Goal: Information Seeking & Learning: Check status

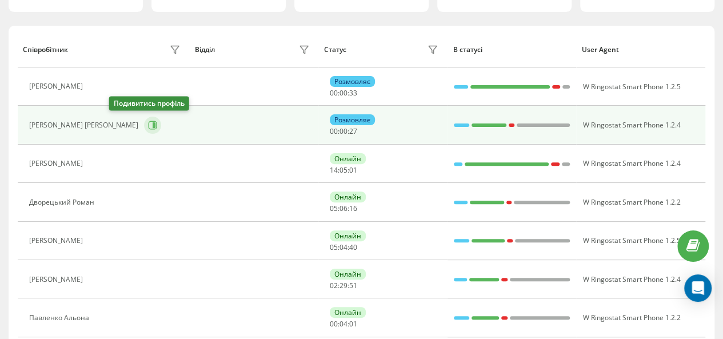
click at [144, 118] on button at bounding box center [152, 125] width 17 height 17
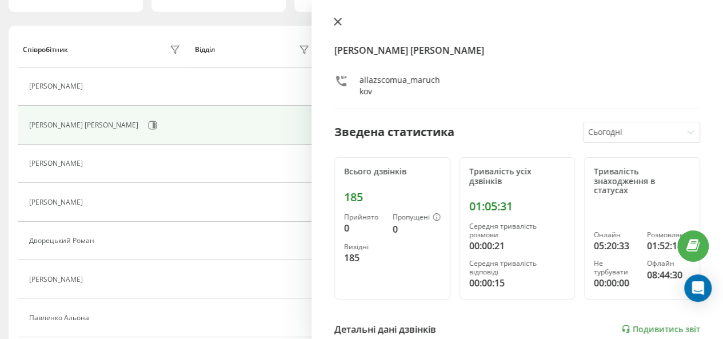
click at [336, 23] on icon at bounding box center [338, 21] width 7 height 7
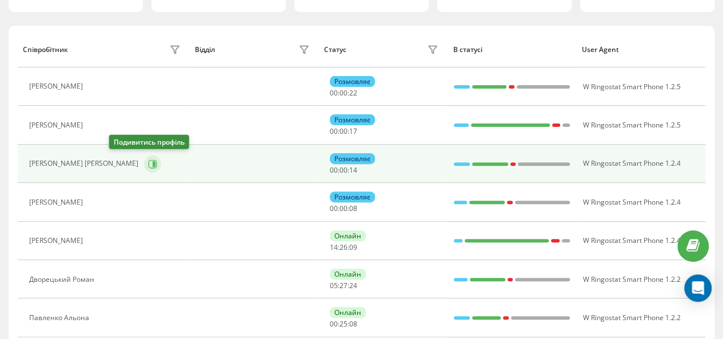
click at [148, 162] on icon at bounding box center [152, 164] width 9 height 9
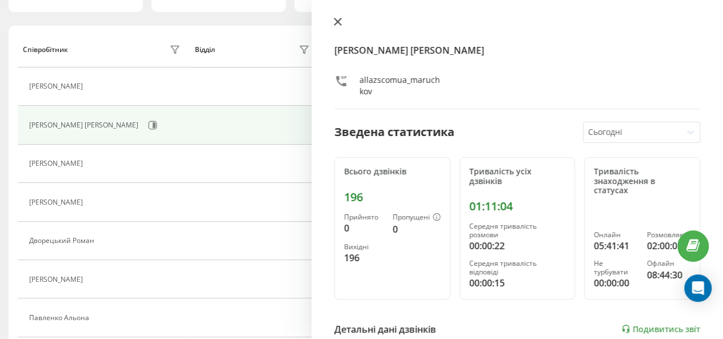
click at [331, 19] on button at bounding box center [338, 22] width 15 height 11
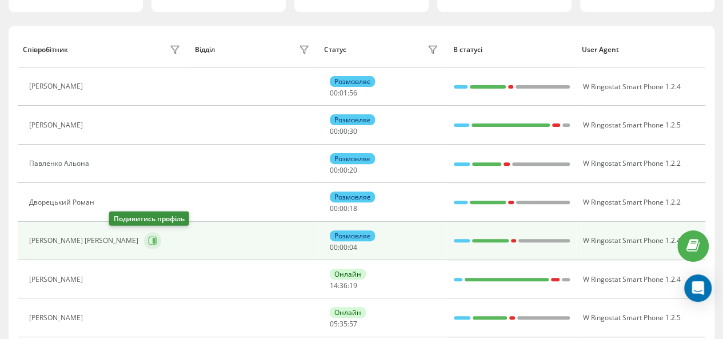
click at [148, 237] on icon at bounding box center [152, 240] width 9 height 9
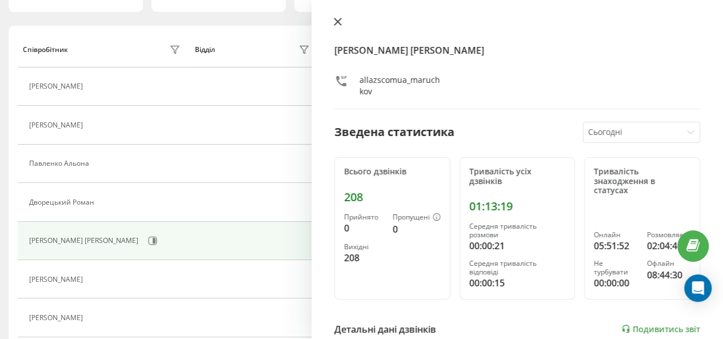
click at [335, 19] on icon at bounding box center [338, 21] width 7 height 7
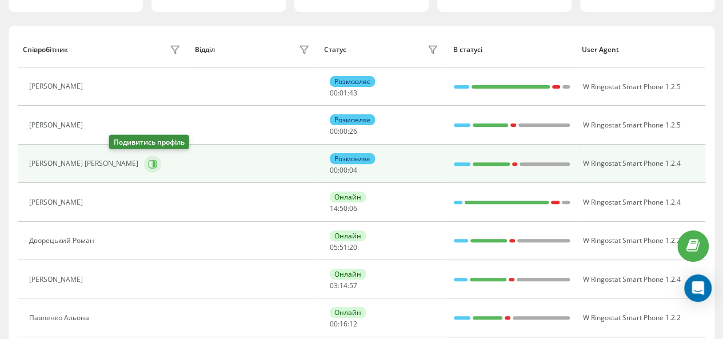
click at [148, 164] on icon at bounding box center [152, 164] width 9 height 9
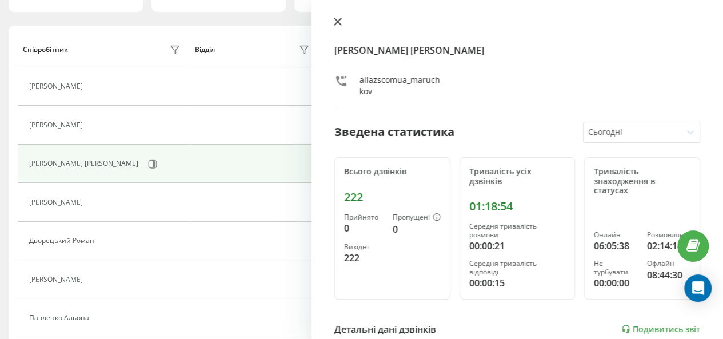
click at [337, 23] on icon at bounding box center [338, 22] width 8 height 8
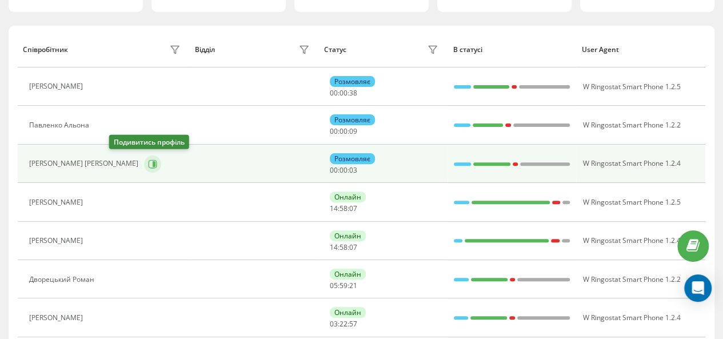
click at [148, 162] on icon at bounding box center [152, 164] width 9 height 9
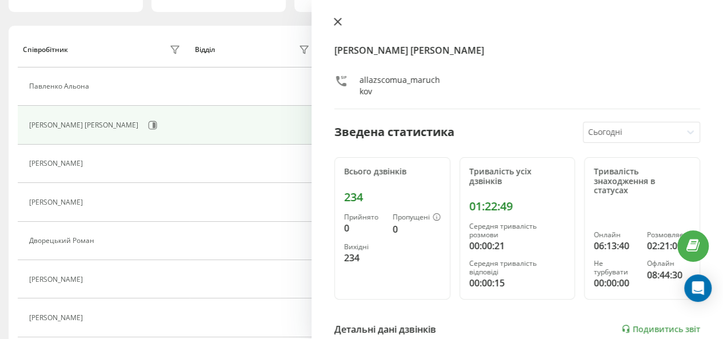
click at [337, 19] on icon at bounding box center [338, 22] width 8 height 8
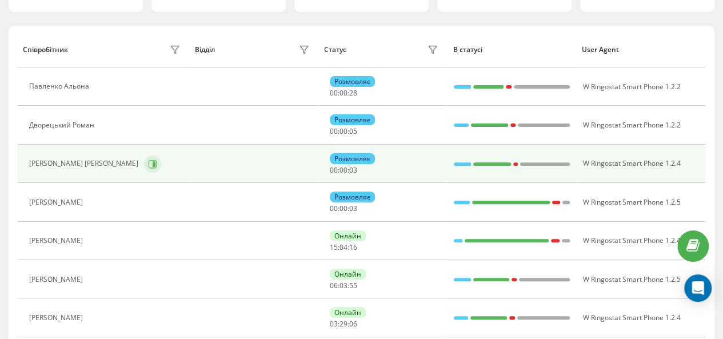
click at [144, 162] on button at bounding box center [152, 164] width 17 height 17
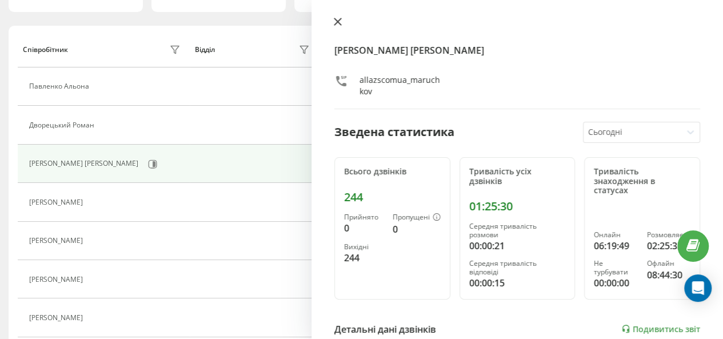
click at [341, 25] on icon at bounding box center [338, 21] width 7 height 7
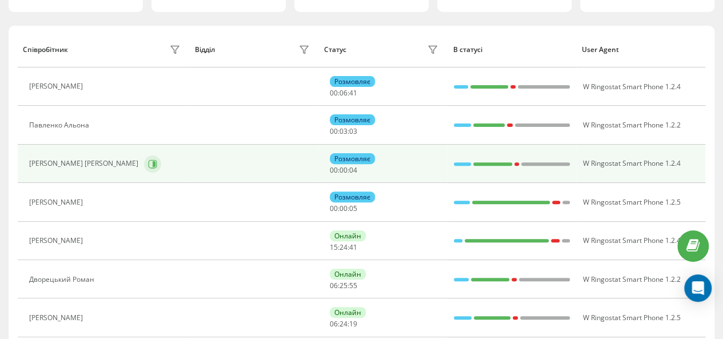
click at [149, 162] on icon at bounding box center [153, 164] width 9 height 9
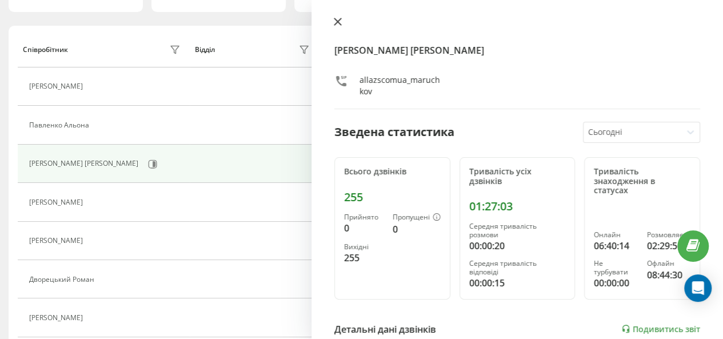
click at [335, 20] on icon at bounding box center [338, 22] width 8 height 8
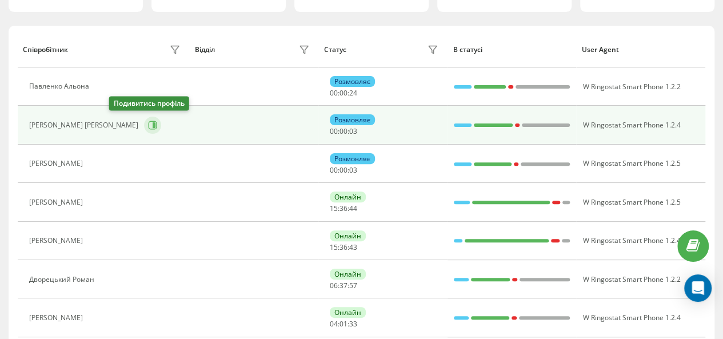
click at [153, 124] on icon at bounding box center [154, 125] width 3 height 6
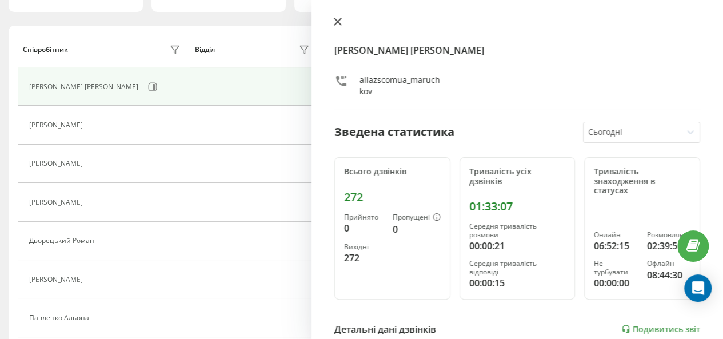
click at [339, 25] on icon at bounding box center [338, 22] width 8 height 8
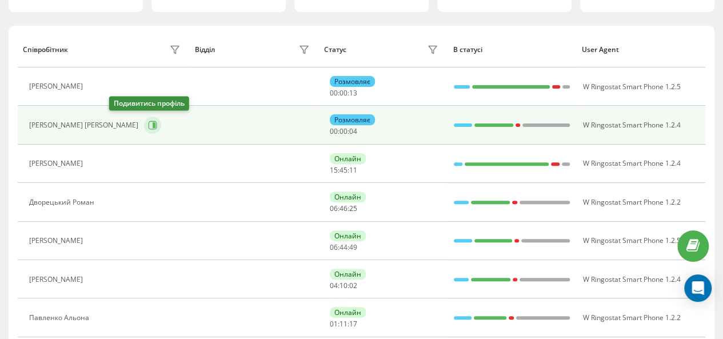
click at [153, 126] on icon at bounding box center [154, 125] width 3 height 6
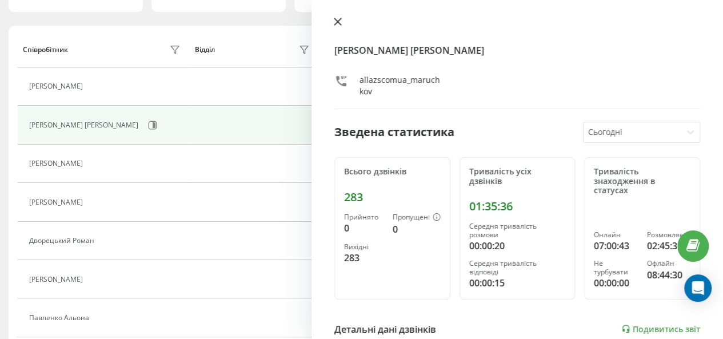
click at [337, 21] on icon at bounding box center [338, 21] width 7 height 7
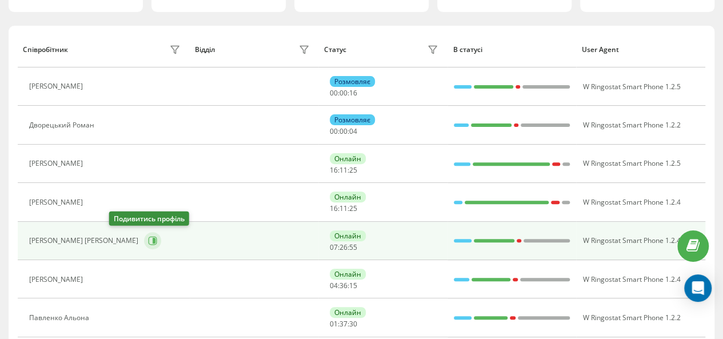
click at [144, 242] on button at bounding box center [152, 240] width 17 height 17
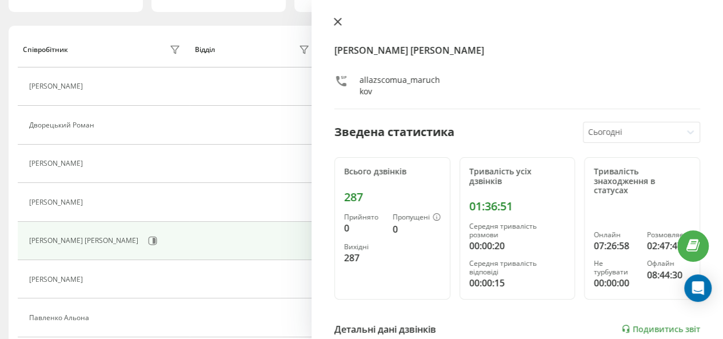
click at [337, 23] on icon at bounding box center [338, 21] width 7 height 7
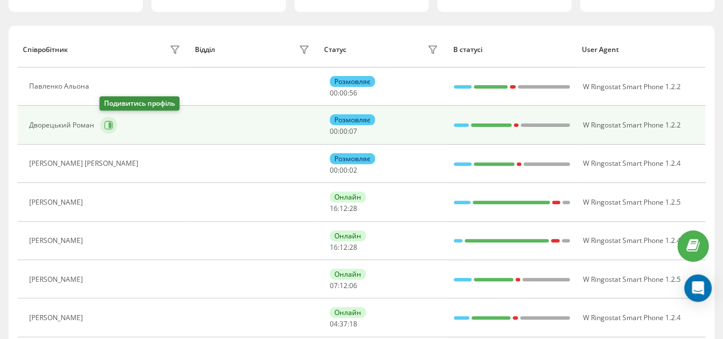
click at [113, 125] on button at bounding box center [108, 125] width 17 height 17
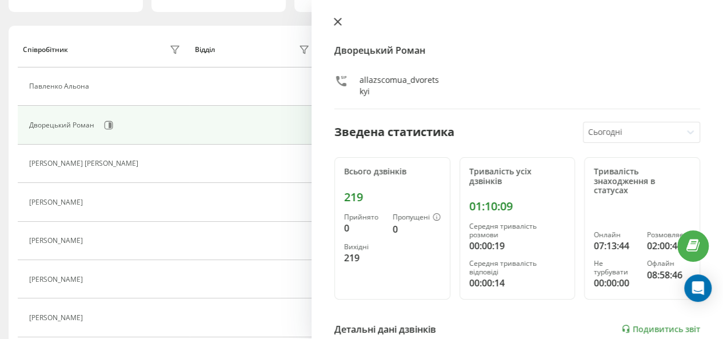
click at [336, 19] on icon at bounding box center [338, 22] width 8 height 8
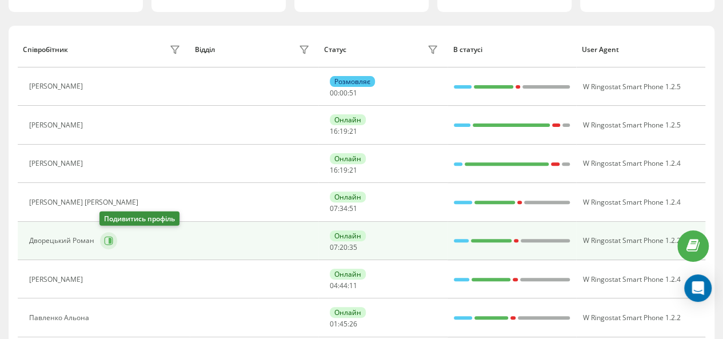
click at [109, 237] on icon at bounding box center [109, 241] width 9 height 9
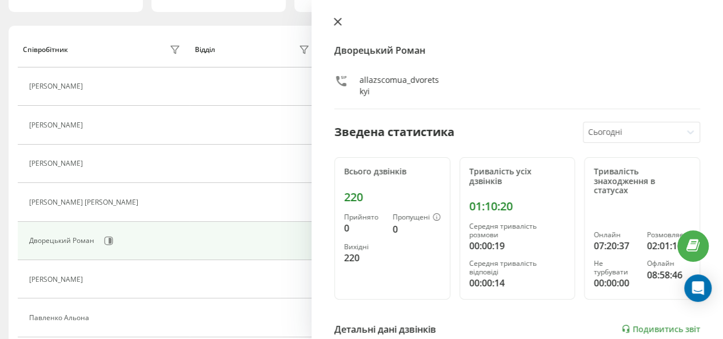
click at [335, 22] on icon at bounding box center [338, 22] width 8 height 8
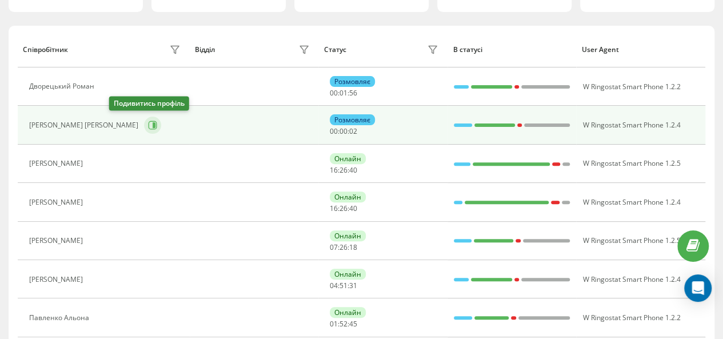
click at [144, 123] on button at bounding box center [152, 125] width 17 height 17
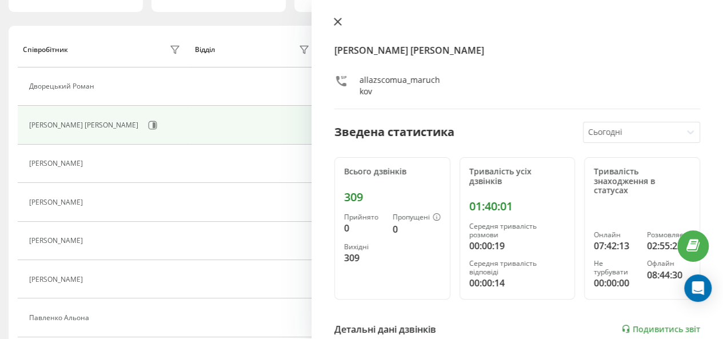
click at [336, 20] on icon at bounding box center [338, 21] width 7 height 7
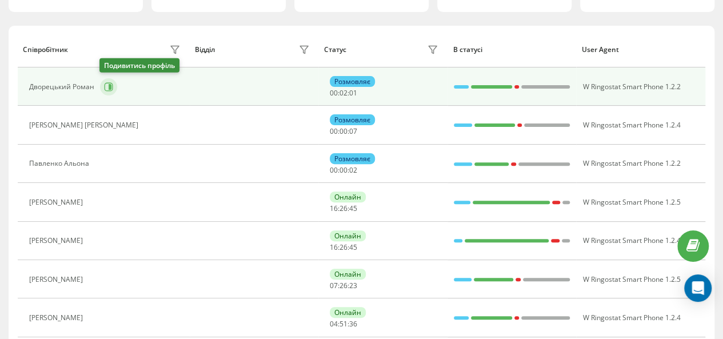
click at [113, 86] on button at bounding box center [108, 86] width 17 height 17
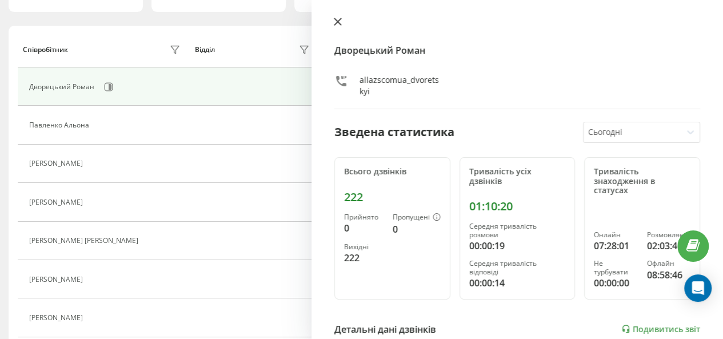
click at [336, 20] on icon at bounding box center [338, 21] width 7 height 7
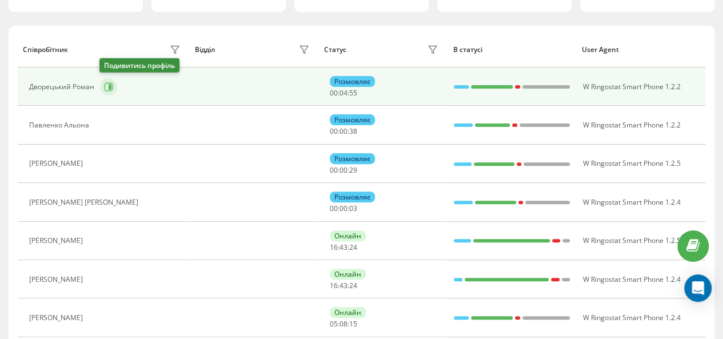
click at [106, 84] on icon at bounding box center [108, 86] width 9 height 9
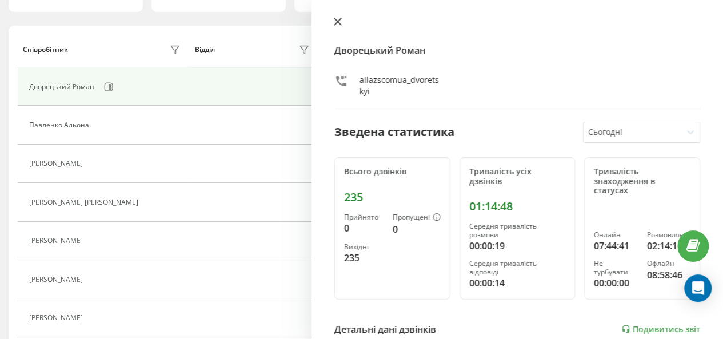
click at [336, 20] on icon at bounding box center [338, 21] width 7 height 7
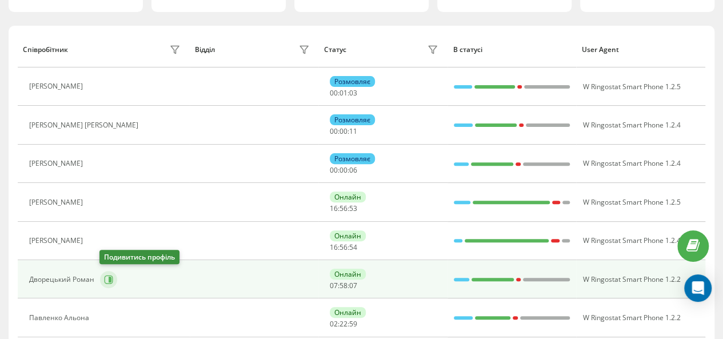
click at [106, 275] on icon at bounding box center [108, 279] width 9 height 9
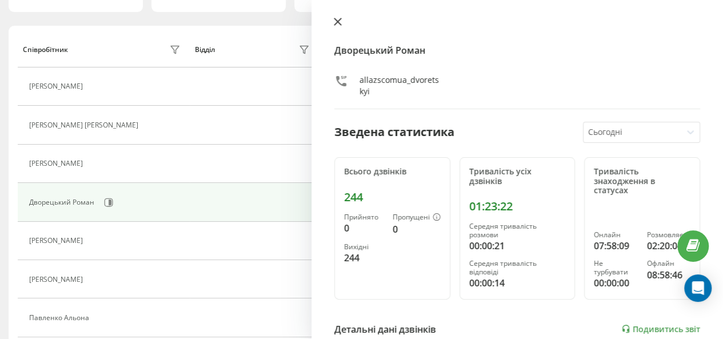
click at [335, 22] on icon at bounding box center [338, 22] width 8 height 8
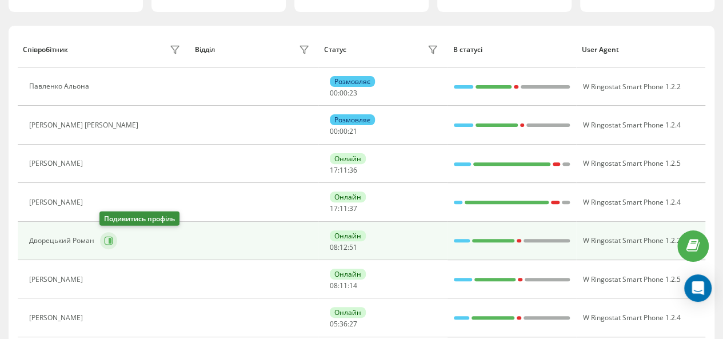
click at [105, 240] on icon at bounding box center [108, 240] width 9 height 9
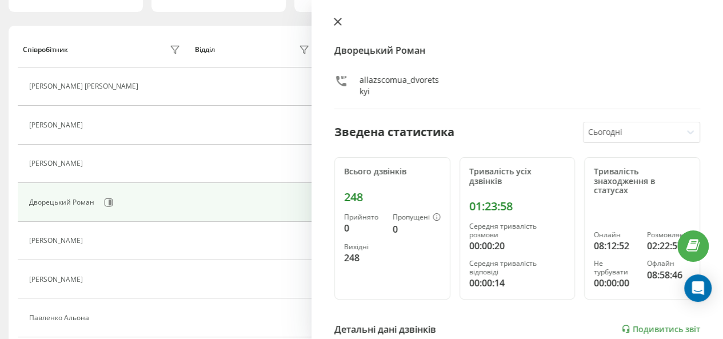
click at [339, 21] on icon at bounding box center [338, 21] width 7 height 7
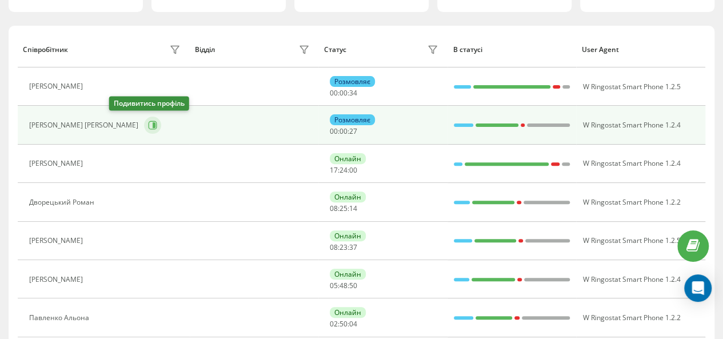
click at [148, 125] on icon at bounding box center [152, 125] width 9 height 9
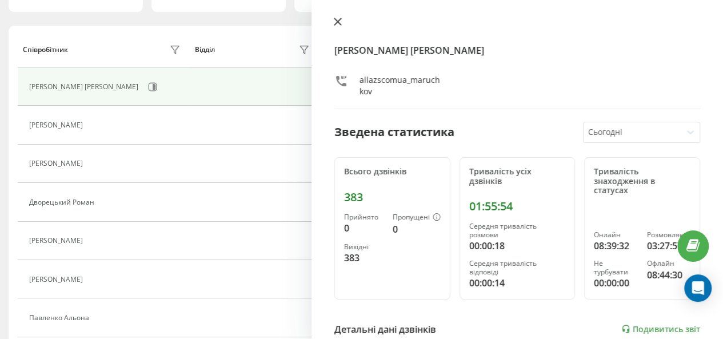
click at [337, 22] on icon at bounding box center [338, 21] width 7 height 7
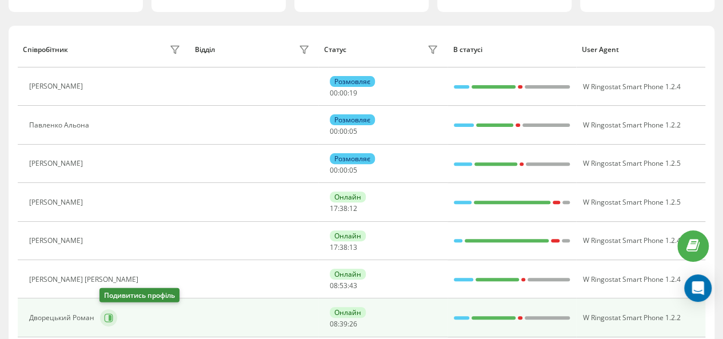
click at [108, 314] on icon at bounding box center [109, 318] width 9 height 9
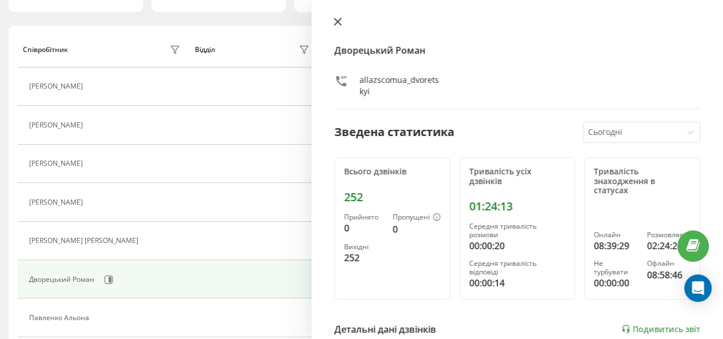
click at [334, 19] on icon at bounding box center [338, 22] width 8 height 8
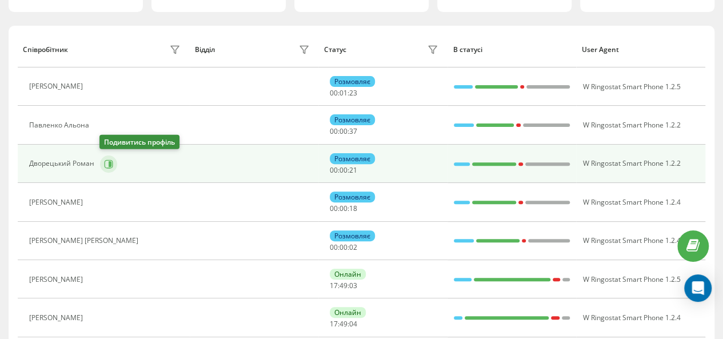
click at [105, 162] on icon at bounding box center [108, 164] width 9 height 9
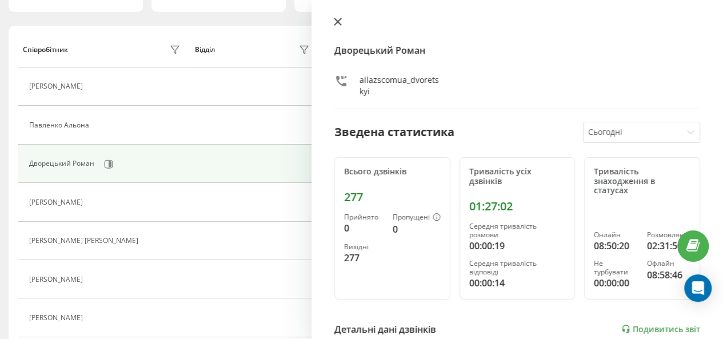
click at [336, 22] on icon at bounding box center [338, 22] width 8 height 8
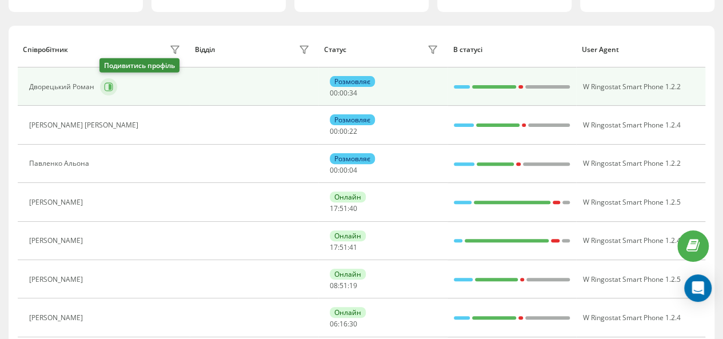
click at [110, 84] on icon at bounding box center [110, 87] width 3 height 6
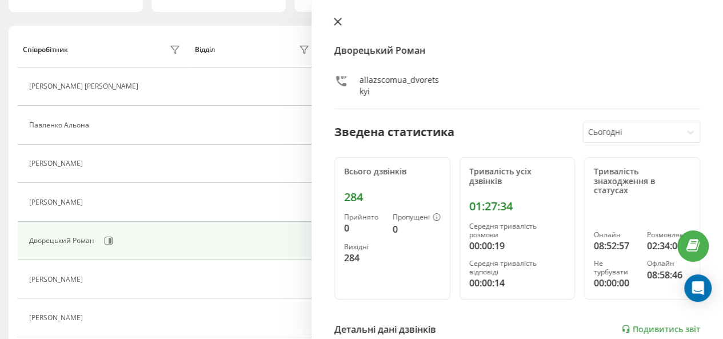
click at [336, 22] on icon at bounding box center [338, 22] width 8 height 8
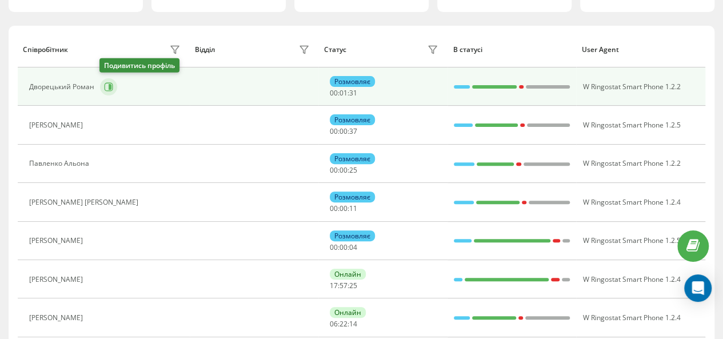
click at [110, 85] on icon at bounding box center [110, 87] width 3 height 6
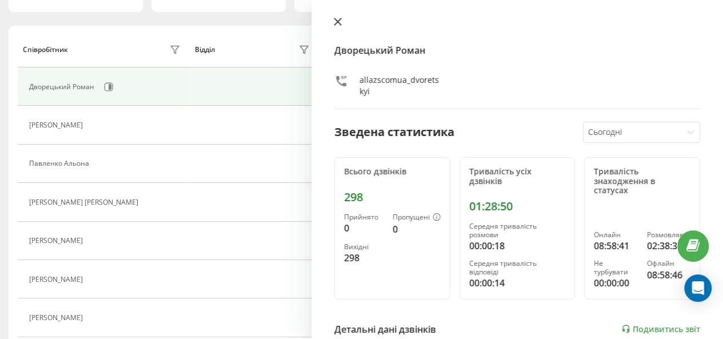
click at [336, 22] on icon at bounding box center [338, 22] width 8 height 8
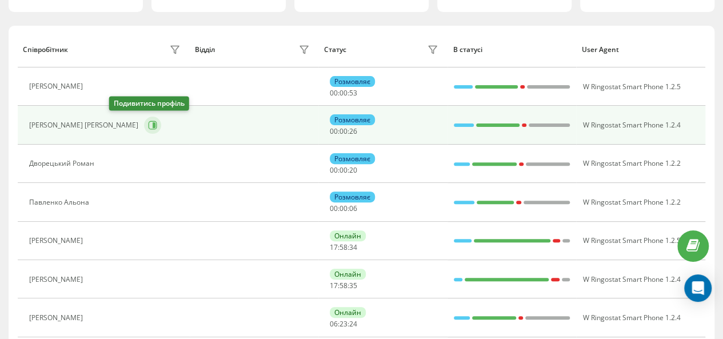
click at [153, 122] on icon at bounding box center [154, 125] width 3 height 6
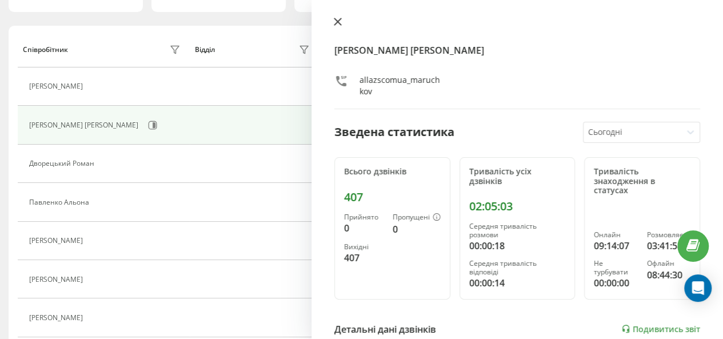
click at [337, 23] on icon at bounding box center [338, 22] width 8 height 8
